Goal: Task Accomplishment & Management: Manage account settings

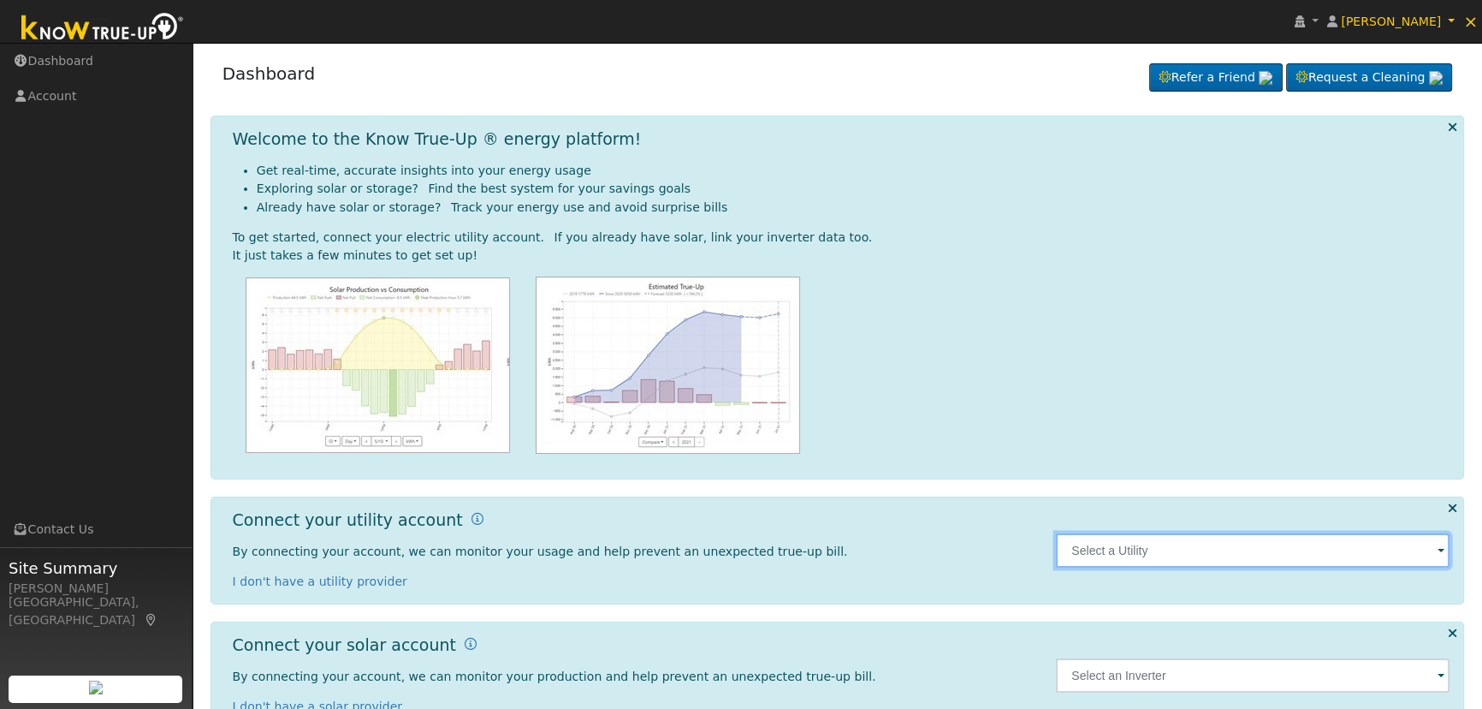
click at [1094, 545] on input "text" at bounding box center [1253, 550] width 394 height 34
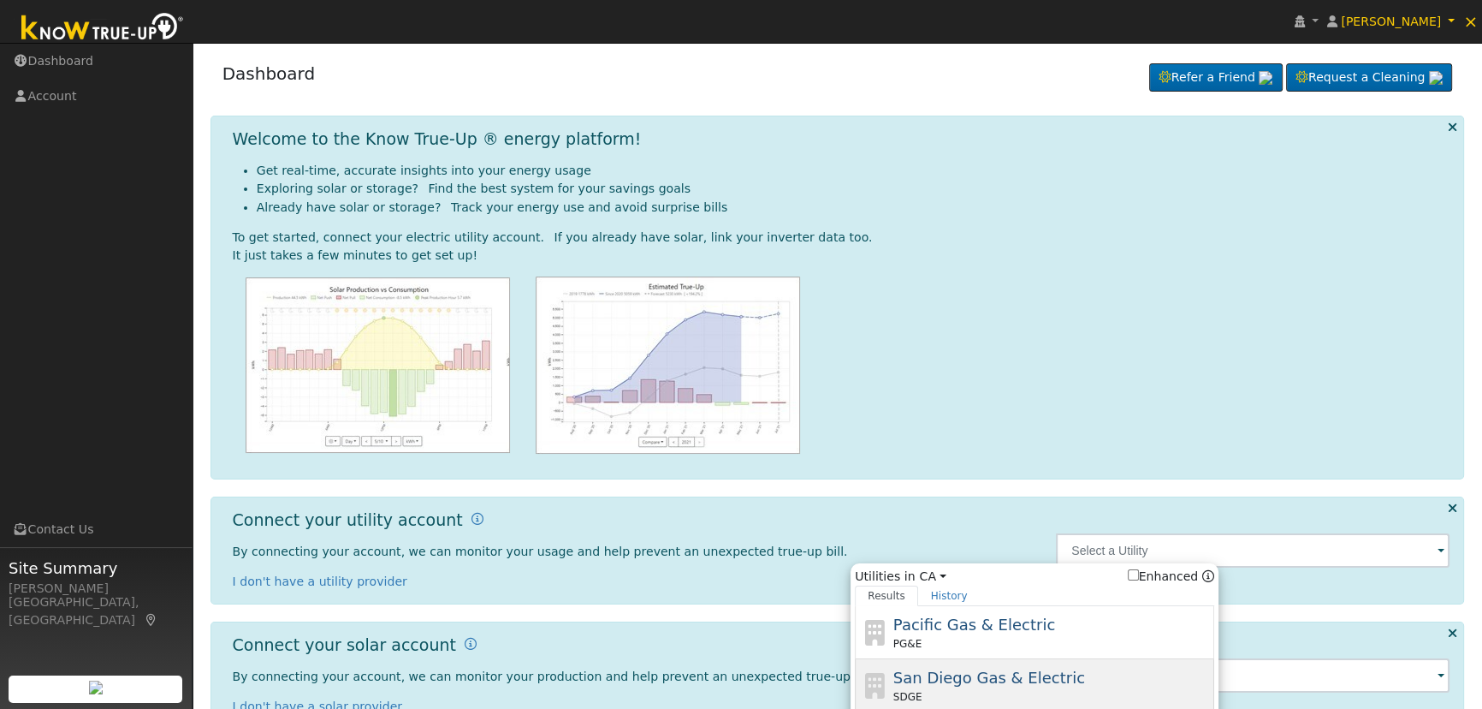
click at [1042, 668] on span "San Diego Gas & Electric" at bounding box center [989, 677] width 192 height 18
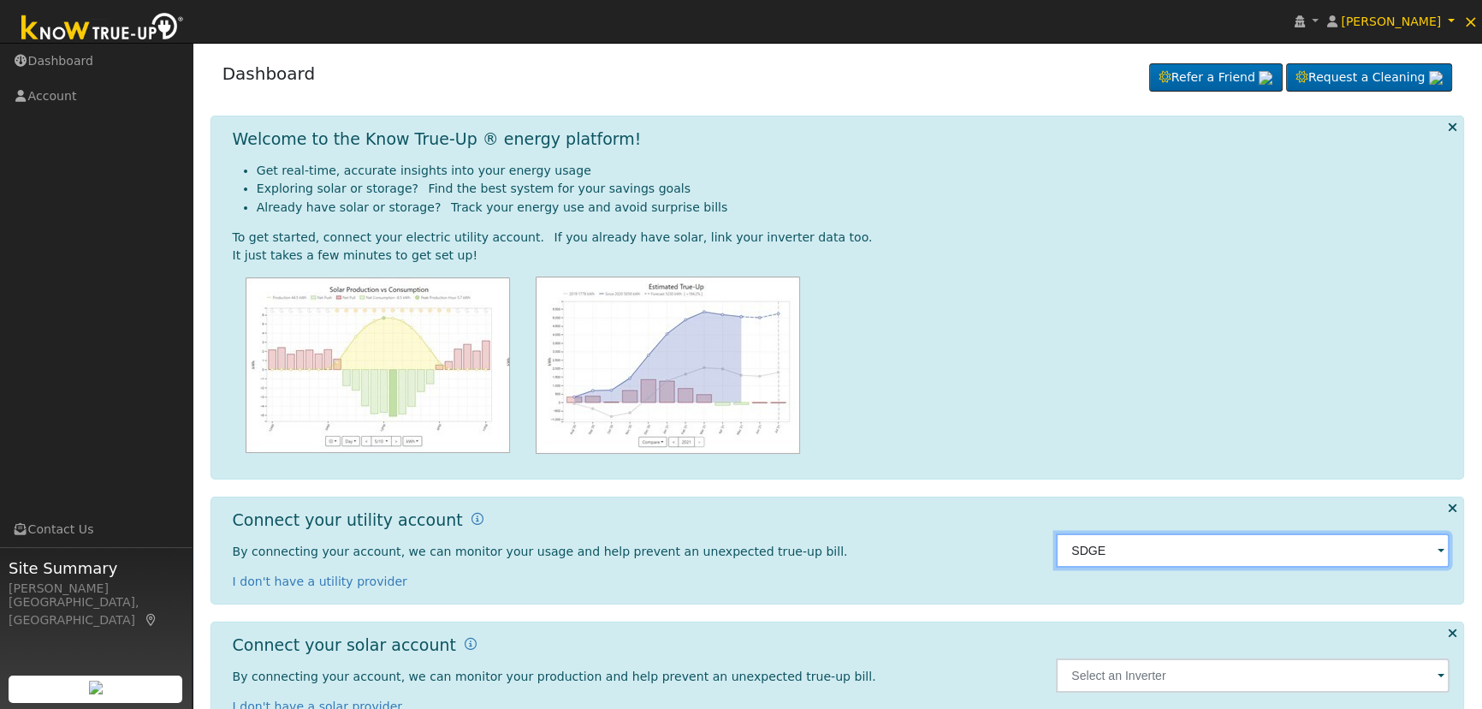
click at [1131, 551] on input "SDGE" at bounding box center [1253, 550] width 394 height 34
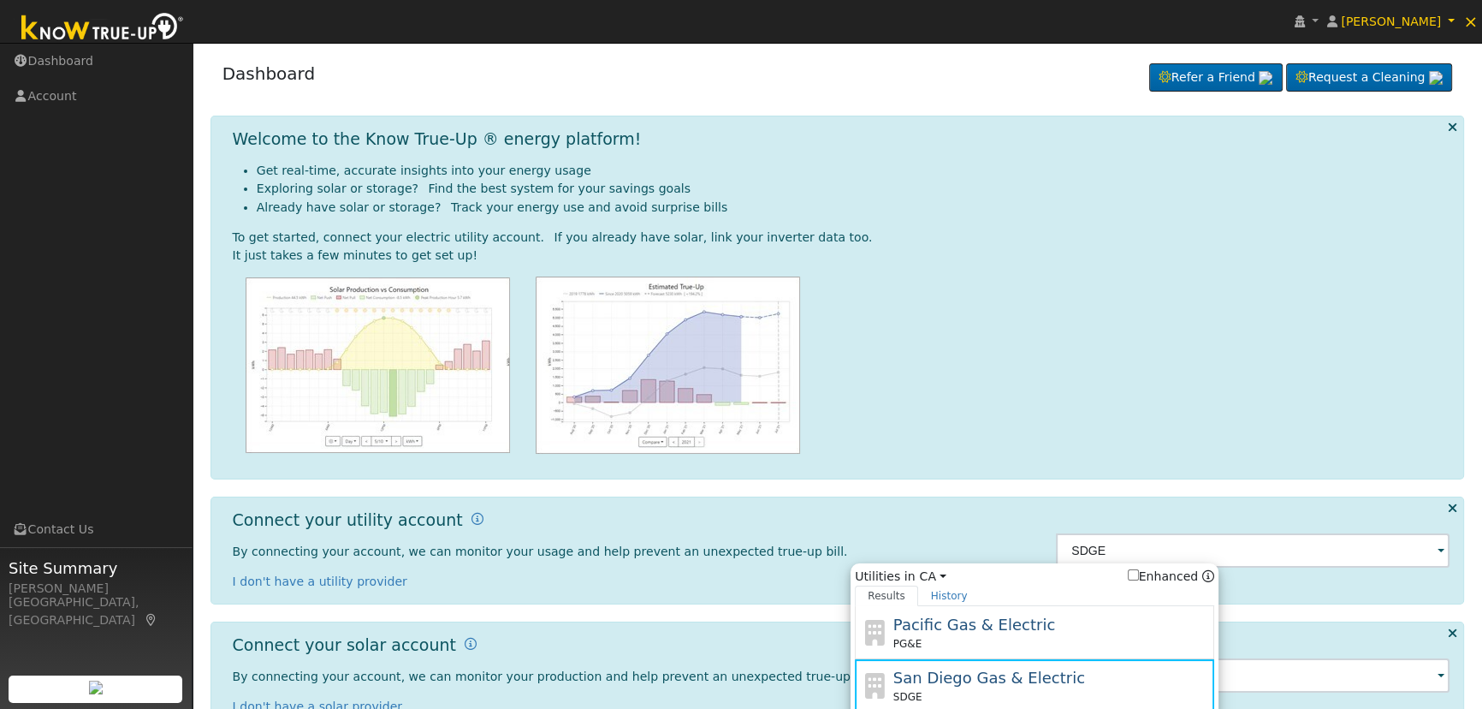
click at [1083, 616] on div "Pacific Gas & Electric PG&E" at bounding box center [1051, 632] width 317 height 39
type input "PG&E"
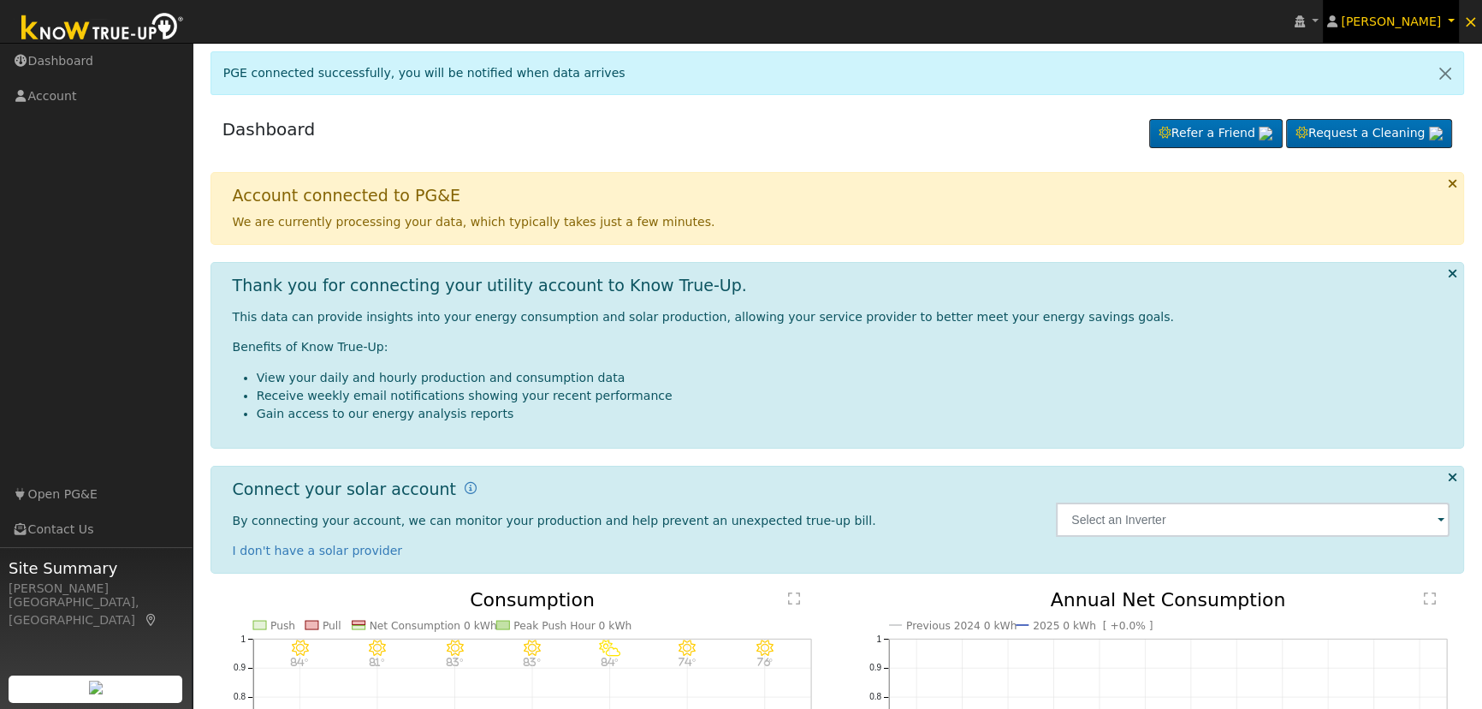
drag, startPoint x: 1408, startPoint y: 19, endPoint x: 1422, endPoint y: 19, distance: 14.5
click at [1408, 19] on span "Brad Caram" at bounding box center [1391, 22] width 100 height 14
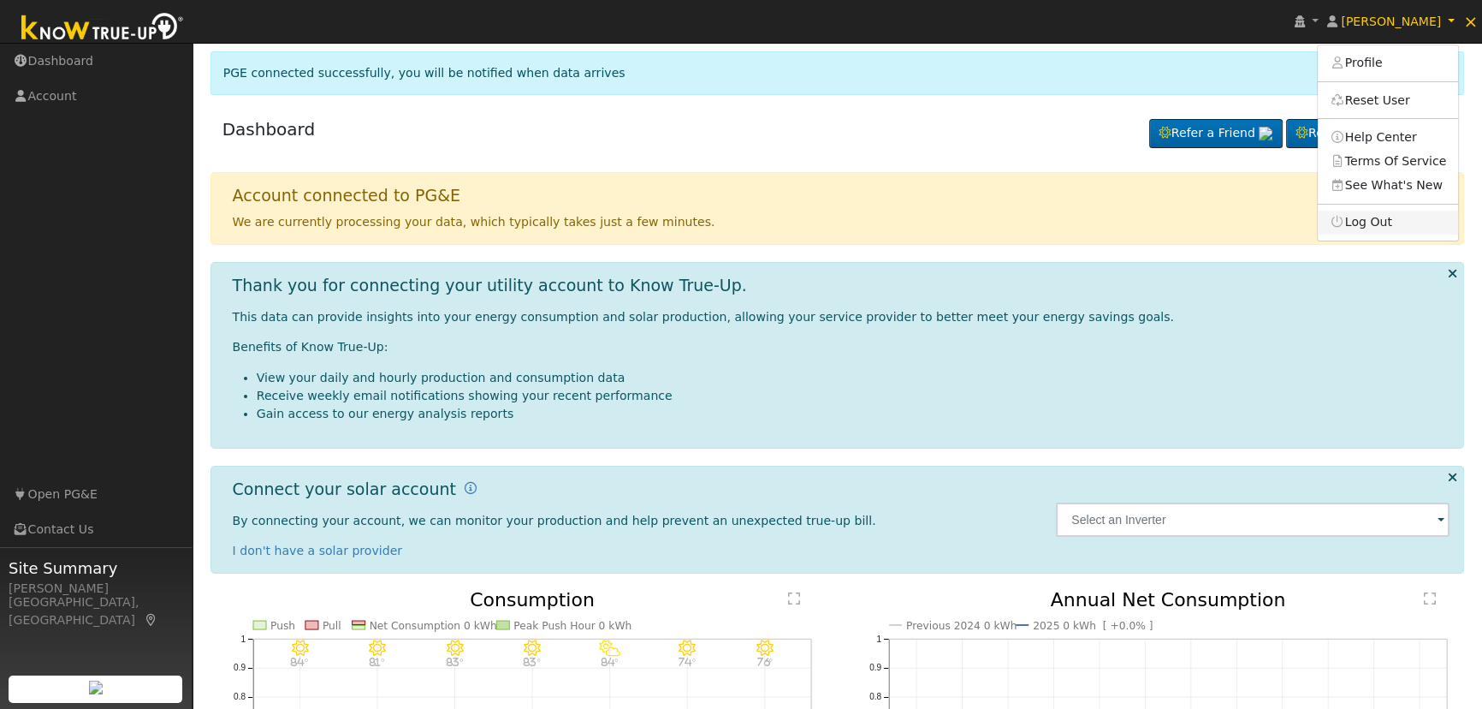
click at [1408, 218] on link "Log Out" at bounding box center [1388, 223] width 140 height 24
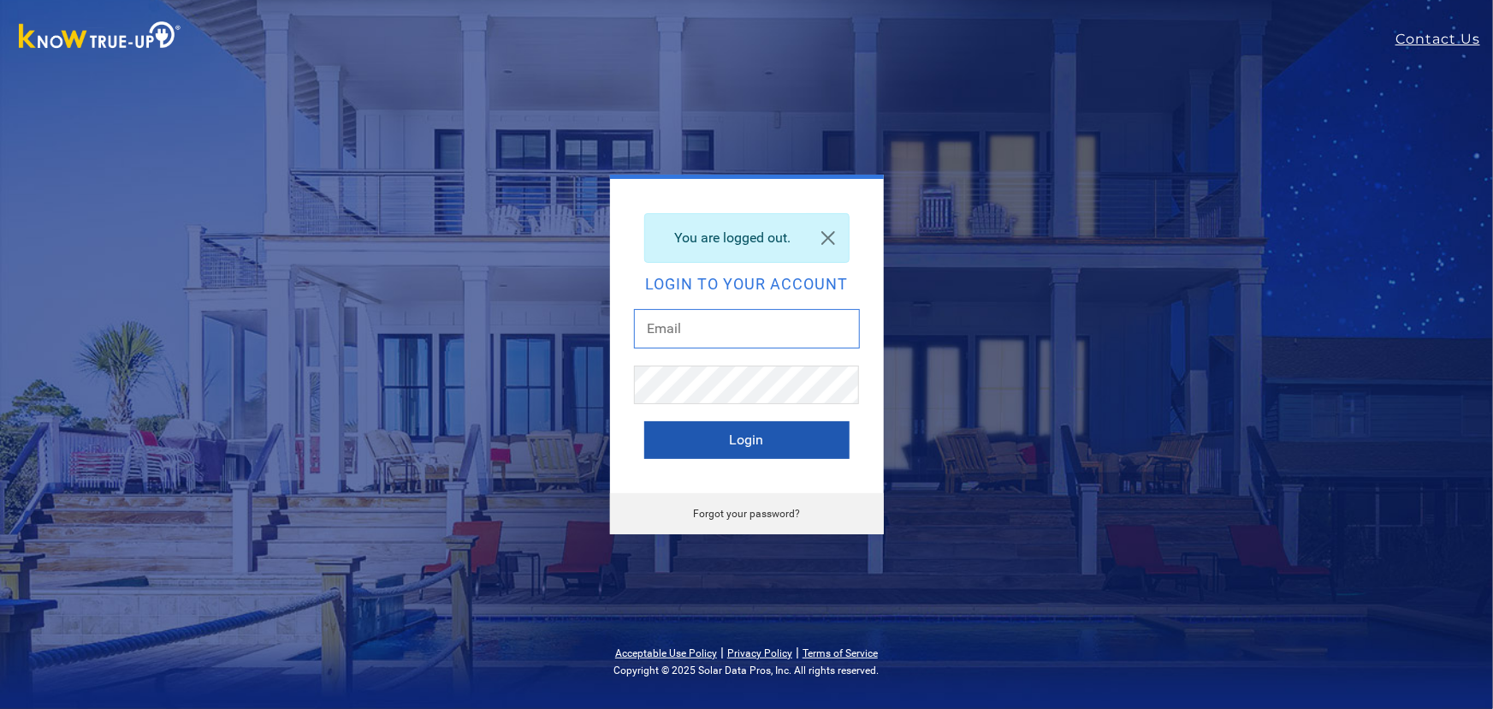
type input "[EMAIL_ADDRESS][DOMAIN_NAME]"
click at [727, 444] on button "Login" at bounding box center [746, 440] width 205 height 38
